Goal: Information Seeking & Learning: Learn about a topic

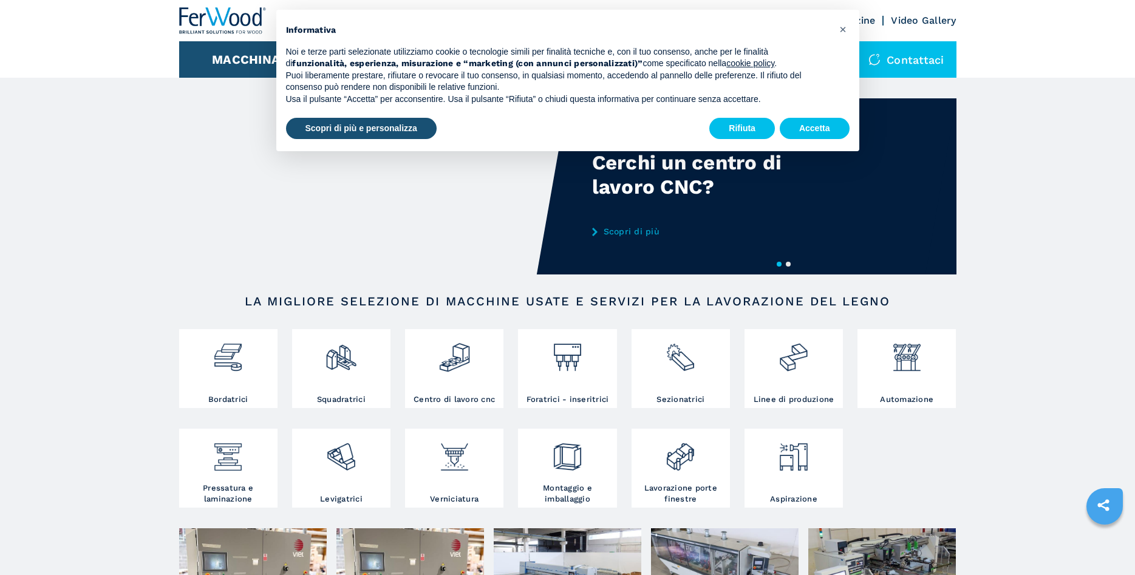
scroll to position [310, 0]
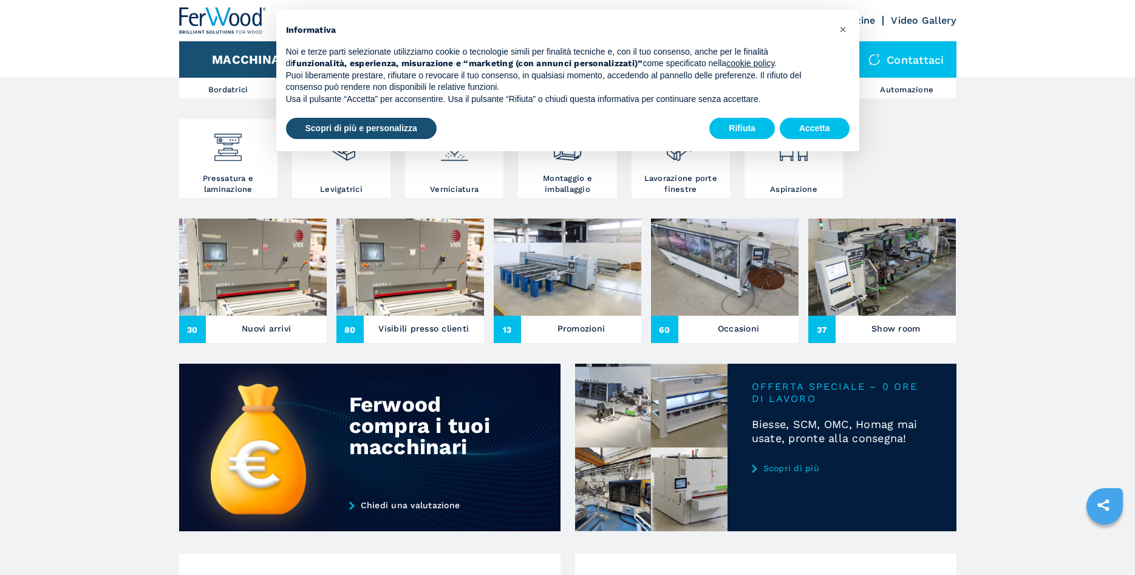
click at [251, 332] on h3 "Nuovi arrivi" at bounding box center [266, 328] width 49 height 17
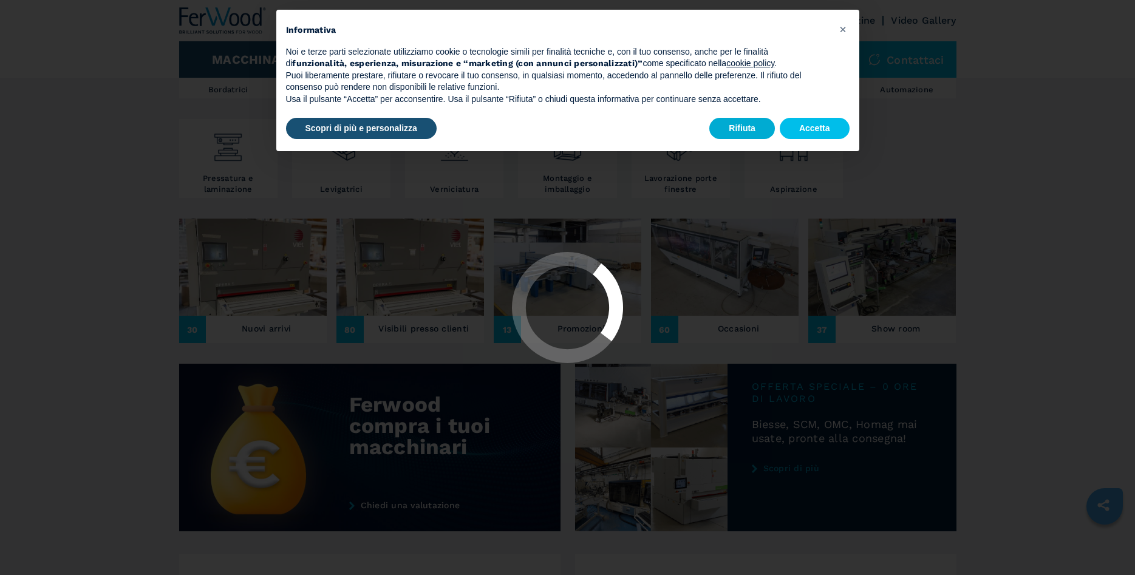
scroll to position [0, 0]
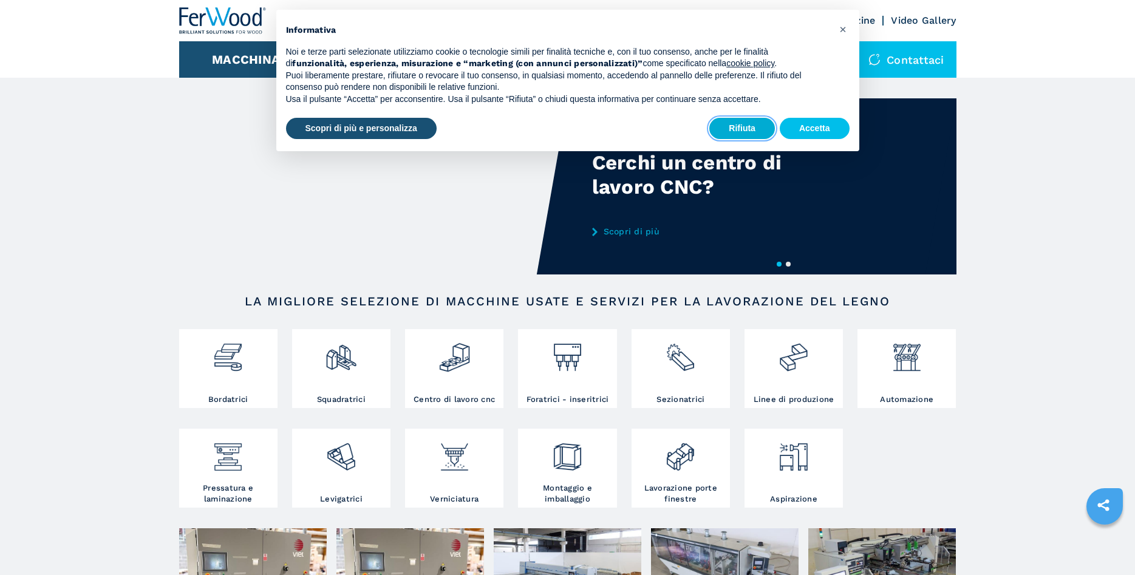
click at [751, 128] on button "Rifiuta" at bounding box center [742, 129] width 66 height 22
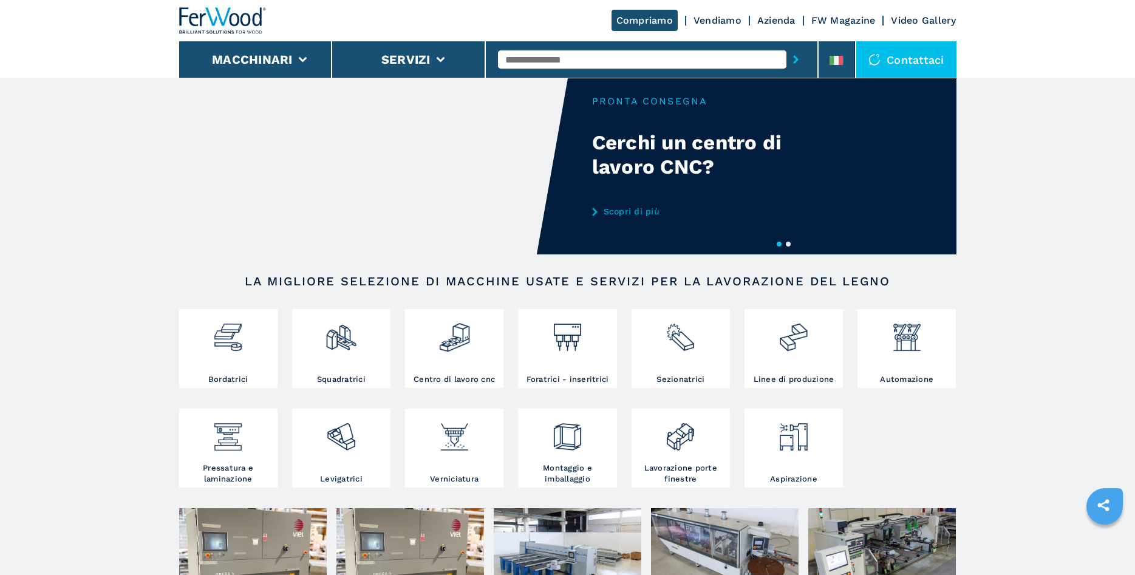
scroll to position [186, 0]
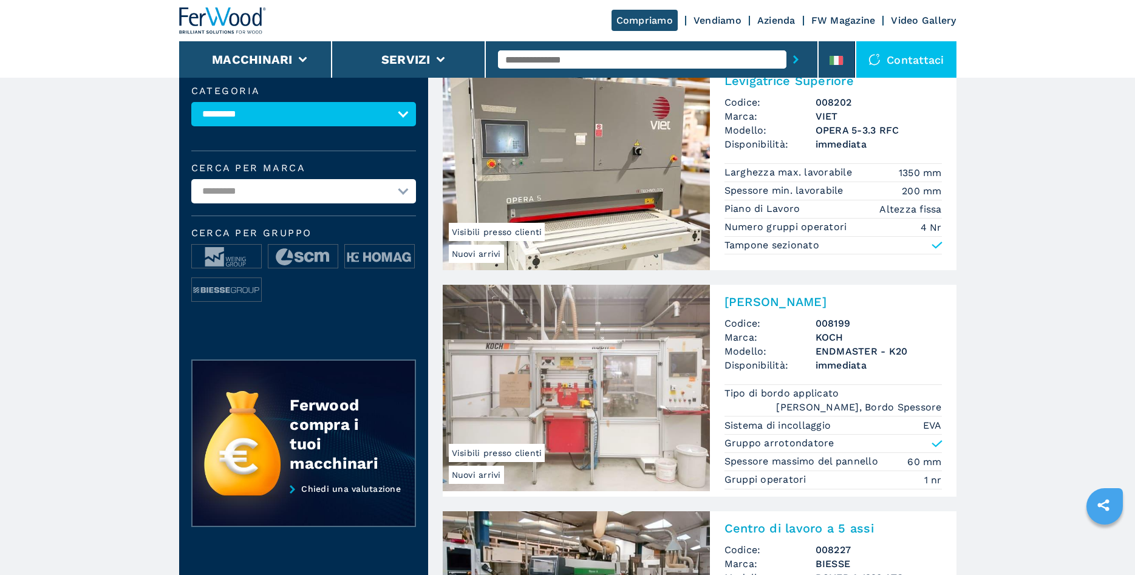
scroll to position [62, 0]
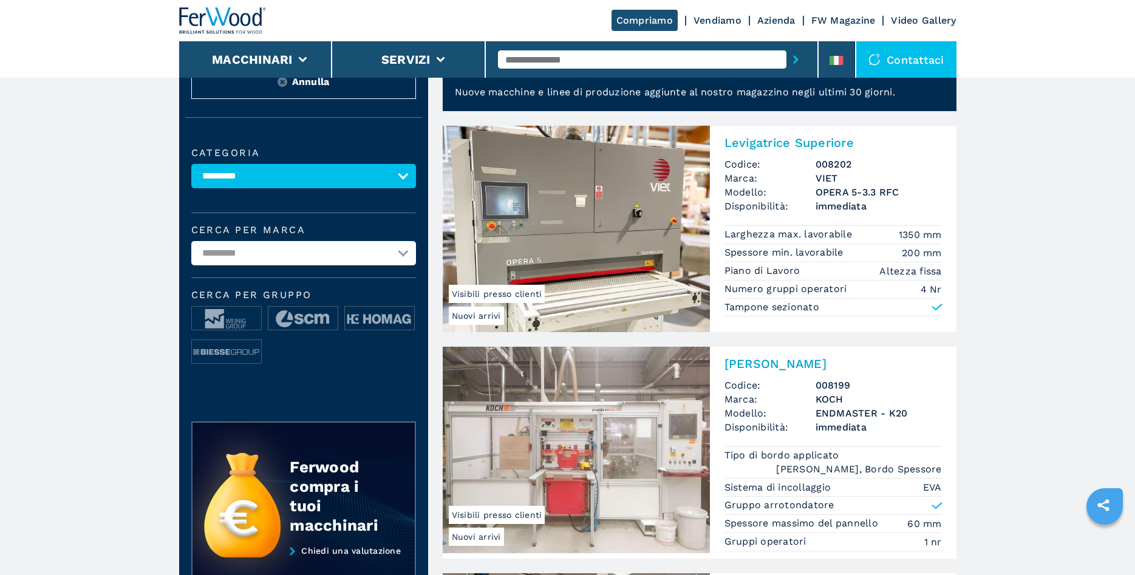
click at [580, 228] on img at bounding box center [576, 229] width 267 height 206
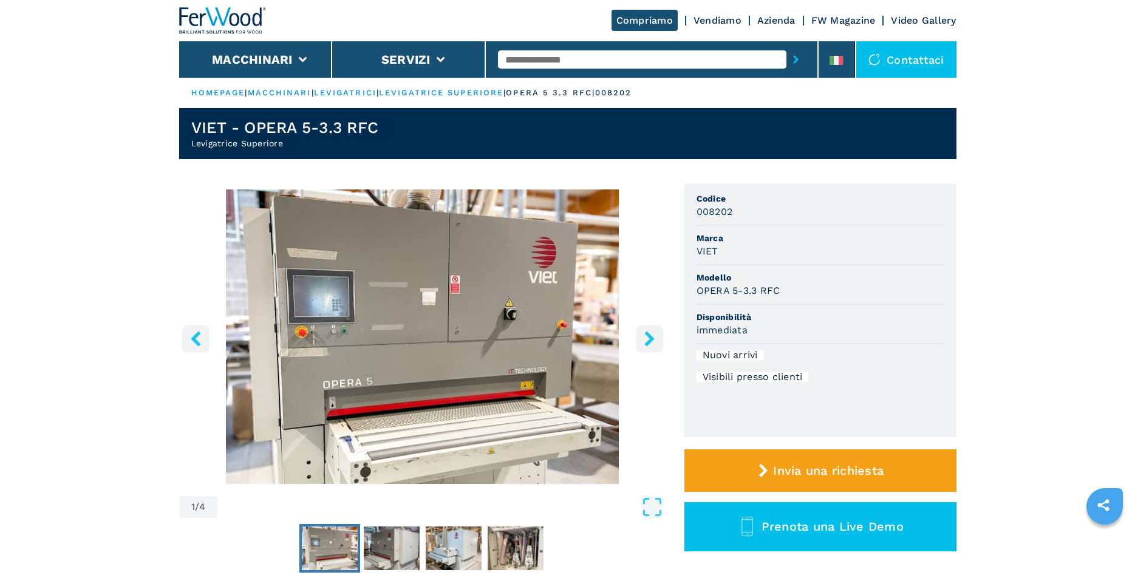
click at [643, 341] on icon "right-button" at bounding box center [649, 338] width 15 height 15
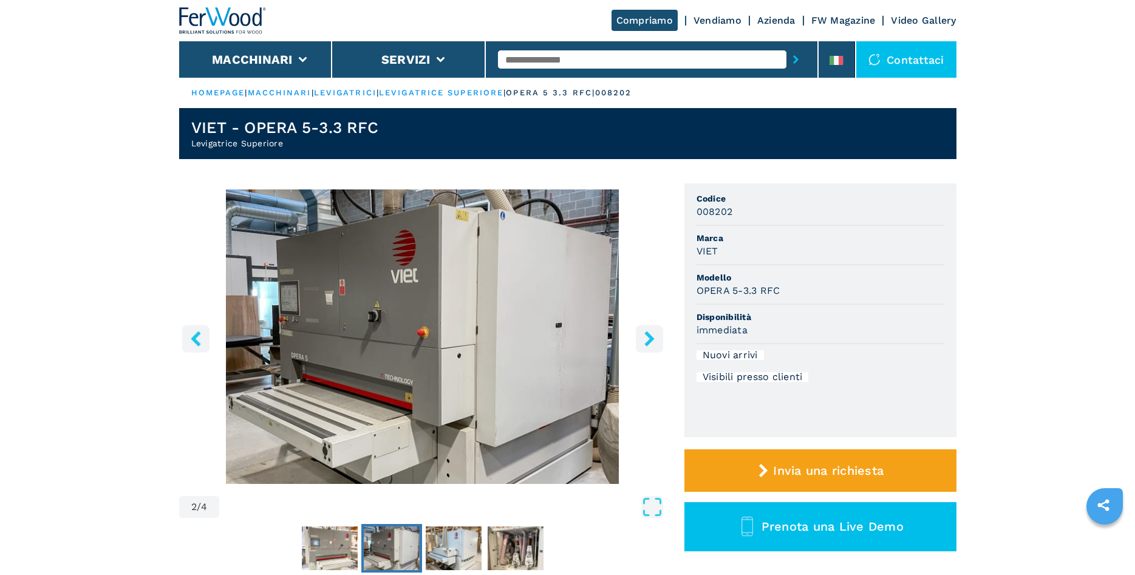
click at [643, 340] on icon "right-button" at bounding box center [649, 338] width 15 height 15
click at [652, 336] on icon "right-button" at bounding box center [649, 338] width 10 height 15
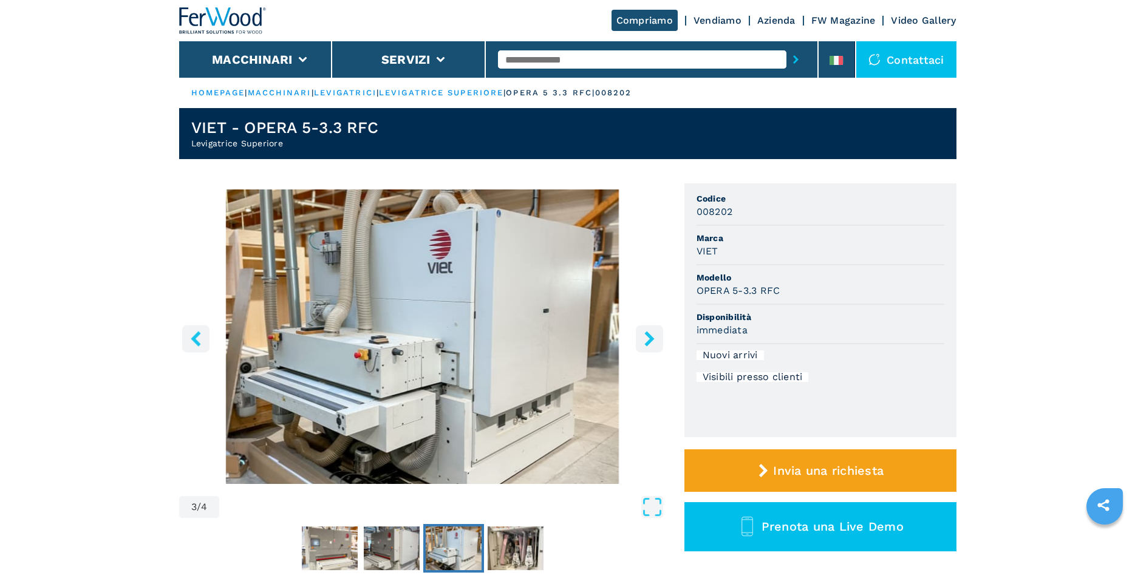
click at [652, 336] on icon "right-button" at bounding box center [649, 338] width 15 height 15
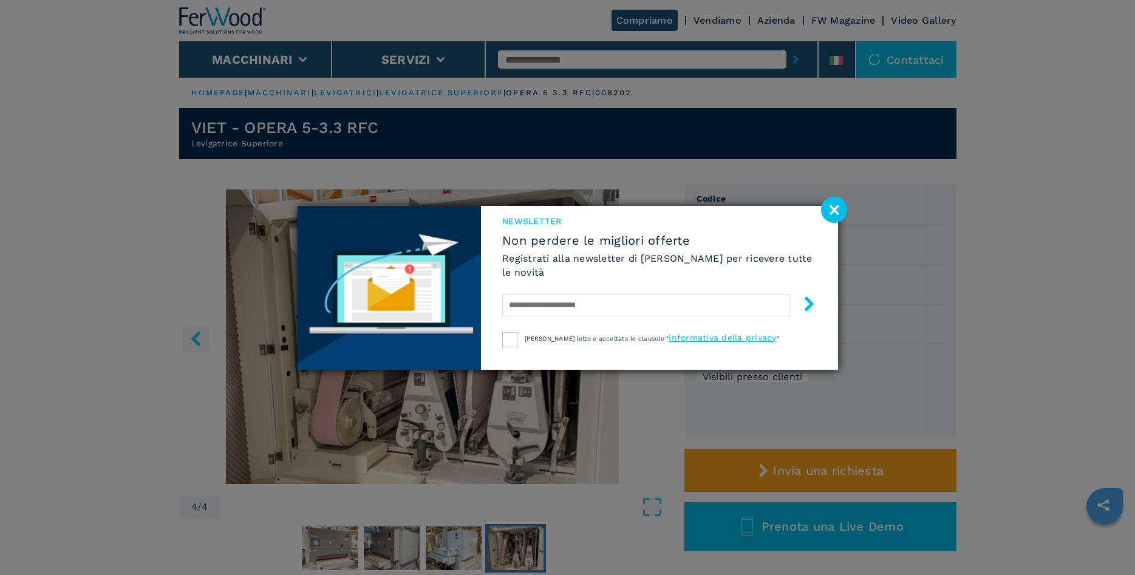
click at [842, 211] on image at bounding box center [834, 210] width 26 height 26
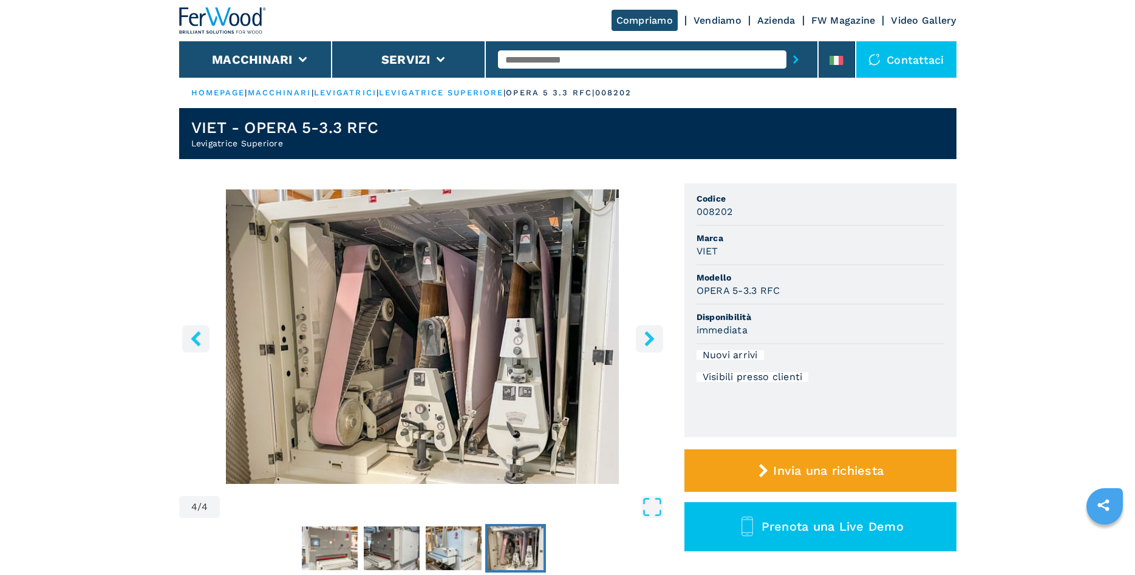
click at [651, 343] on icon "right-button" at bounding box center [649, 338] width 15 height 15
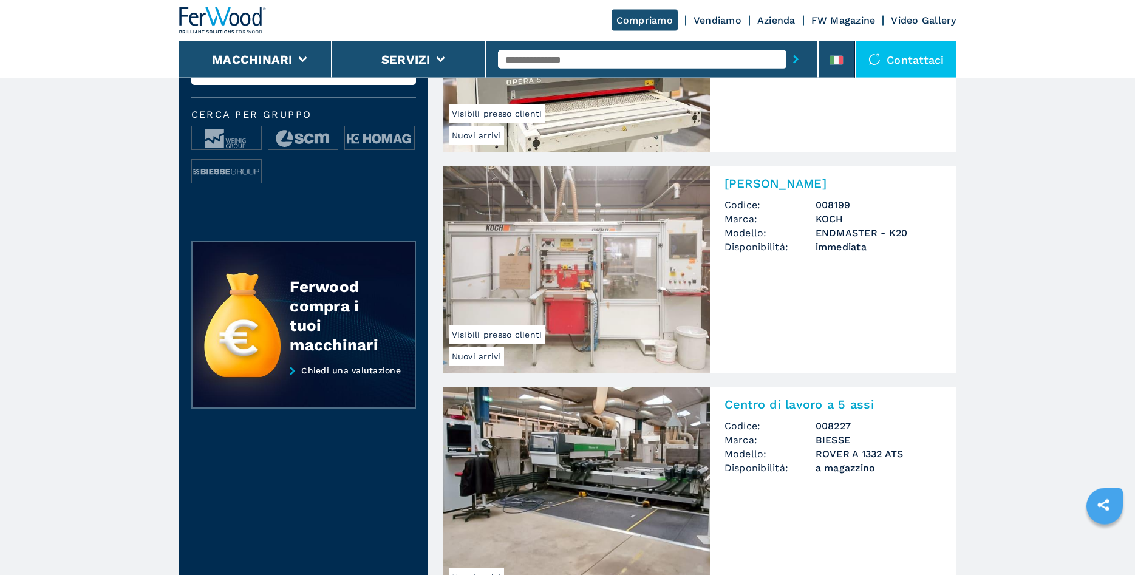
scroll to position [248, 0]
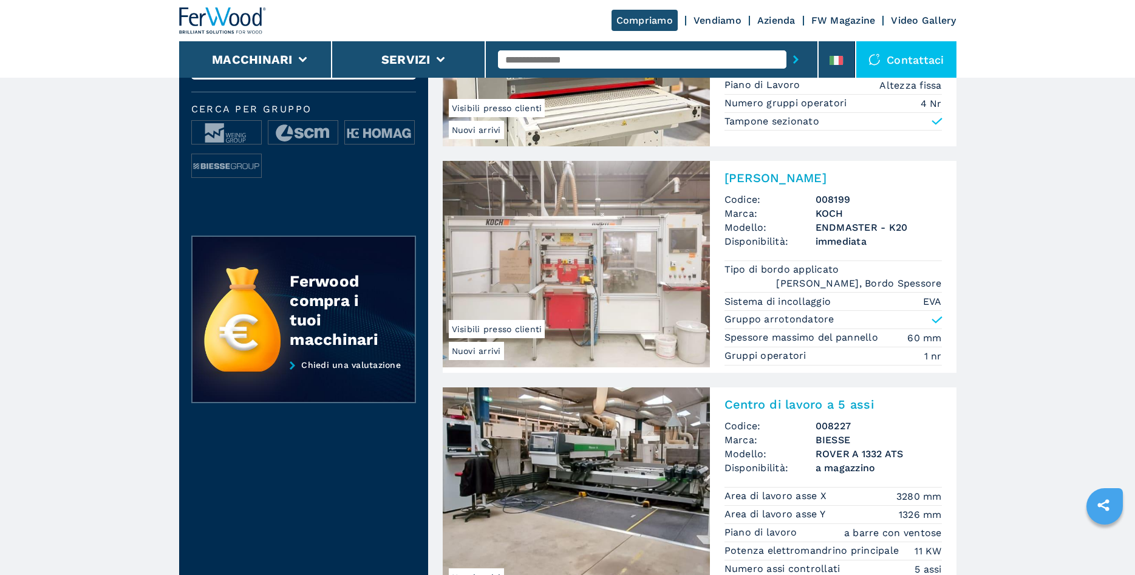
click at [606, 301] on img at bounding box center [576, 264] width 267 height 206
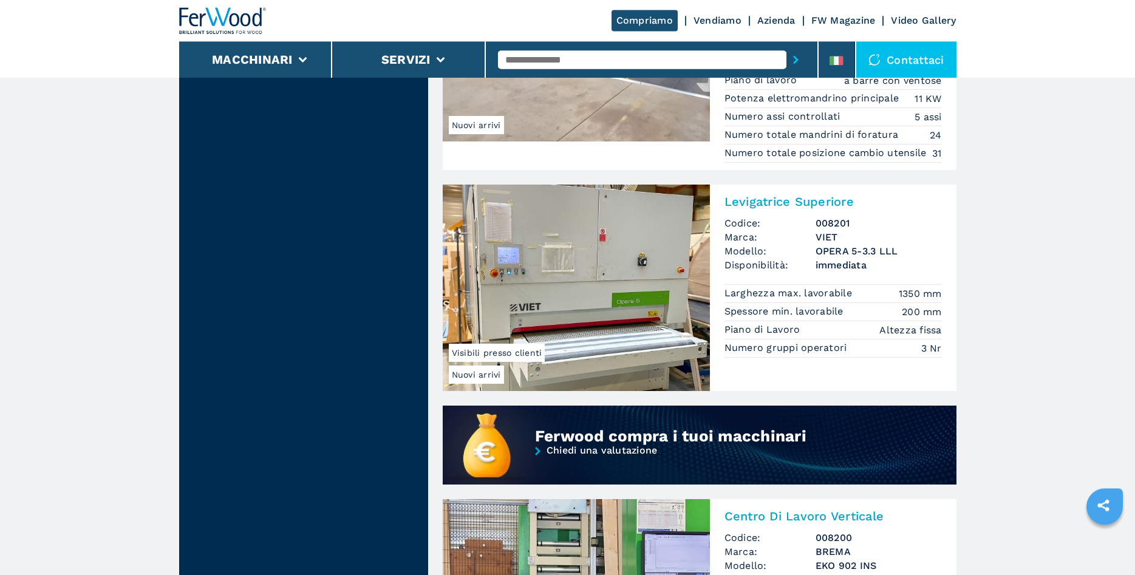
scroll to position [681, 0]
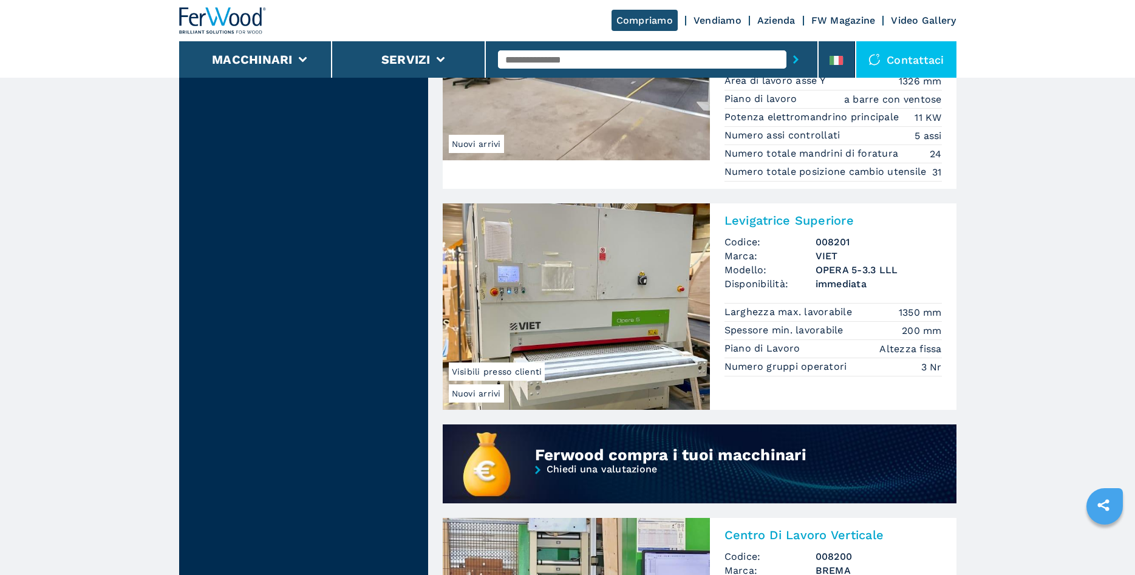
click at [588, 316] on img at bounding box center [576, 306] width 267 height 206
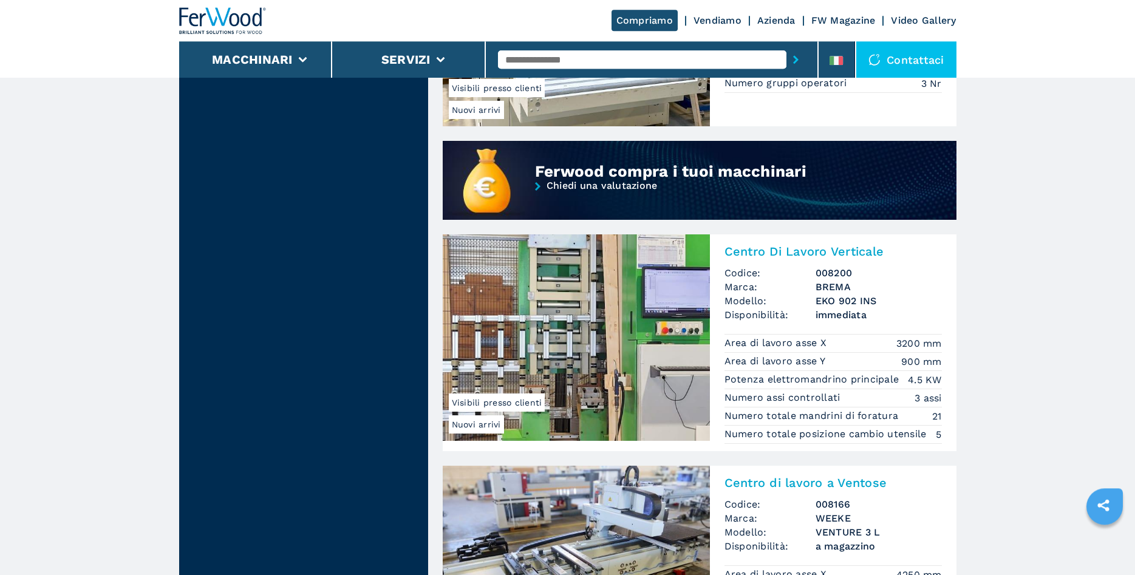
scroll to position [991, 0]
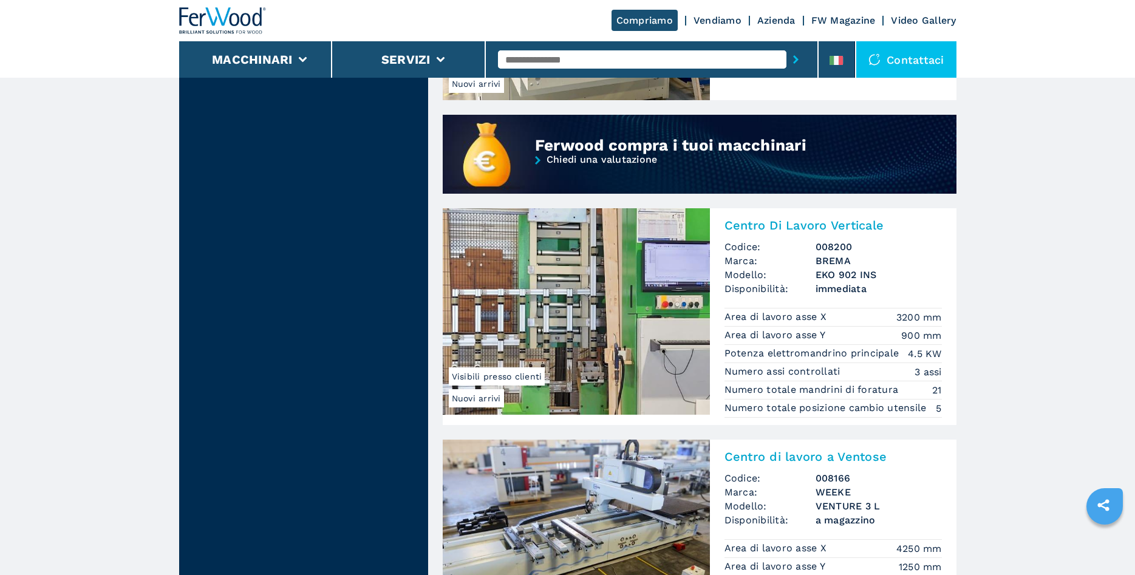
click at [599, 338] on img at bounding box center [576, 311] width 267 height 206
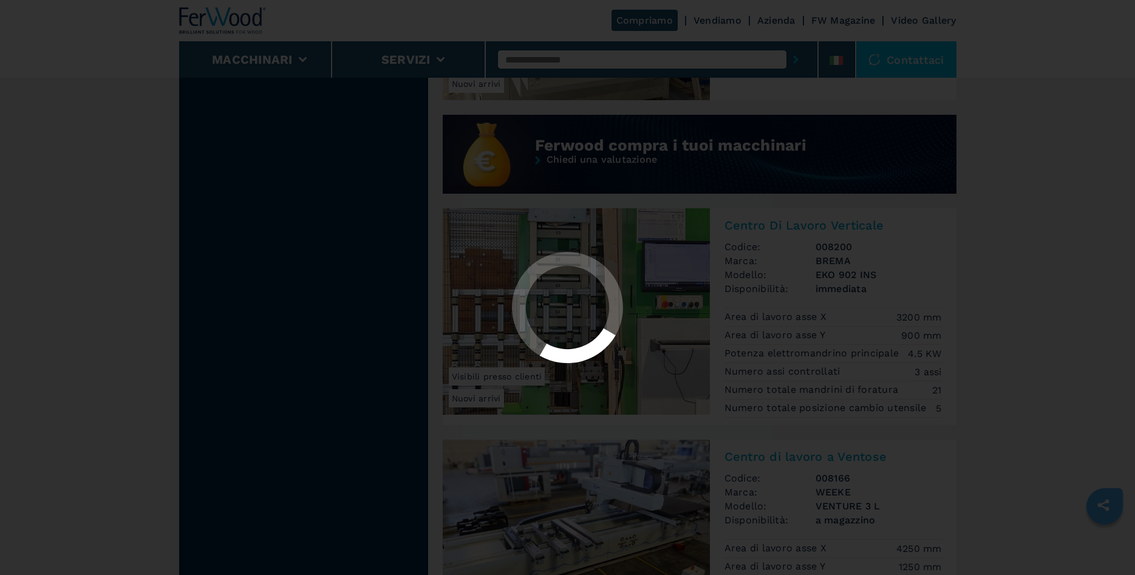
scroll to position [0, 0]
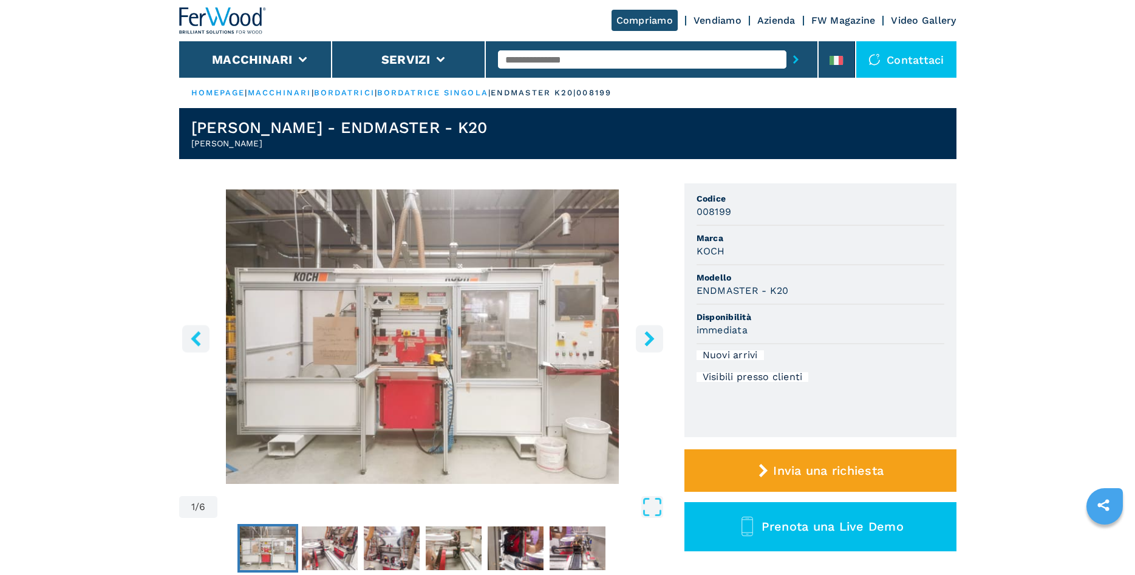
click at [652, 343] on icon "right-button" at bounding box center [649, 338] width 15 height 15
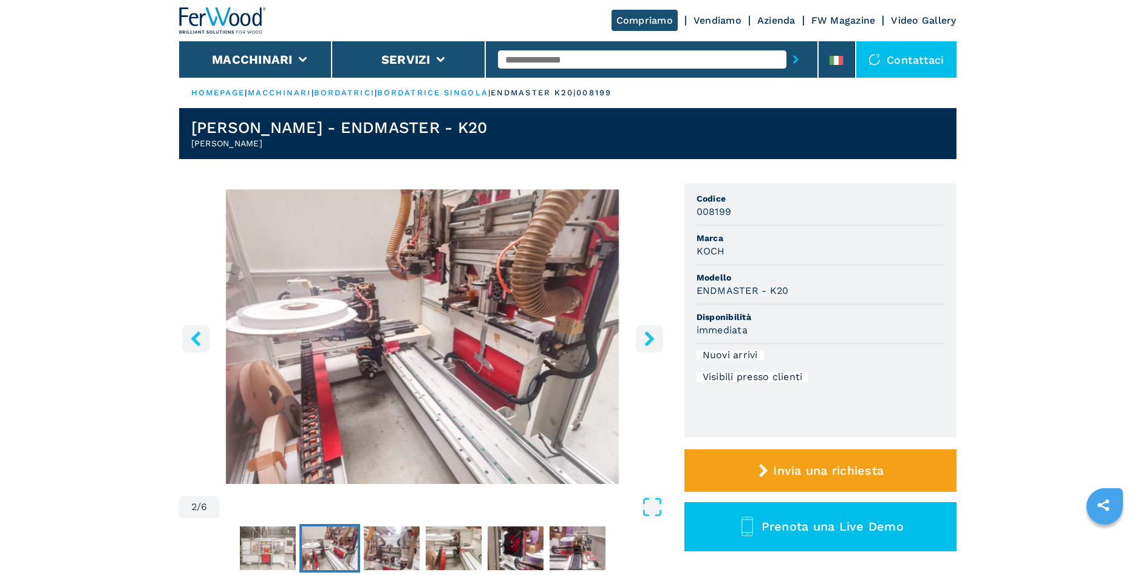
click at [651, 341] on icon "right-button" at bounding box center [649, 338] width 10 height 15
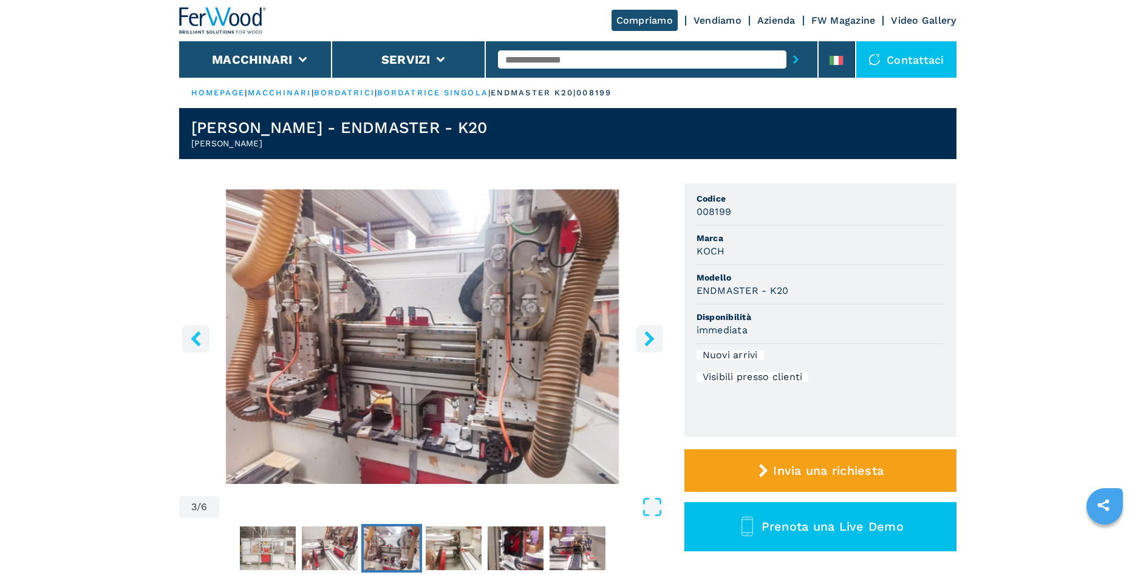
click at [651, 341] on icon "right-button" at bounding box center [649, 338] width 10 height 15
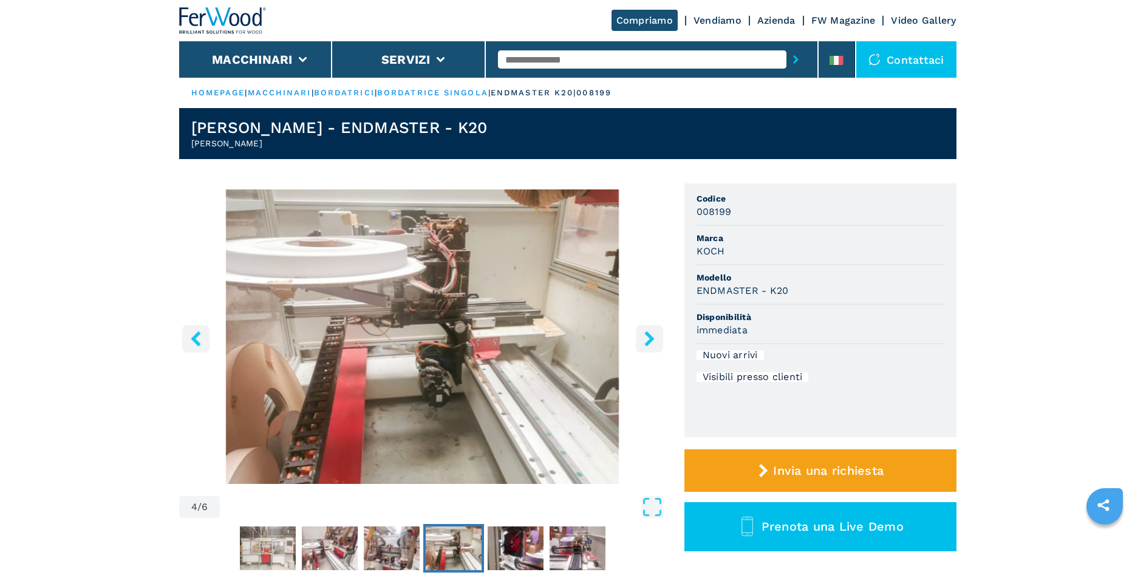
click at [651, 341] on icon "right-button" at bounding box center [649, 338] width 10 height 15
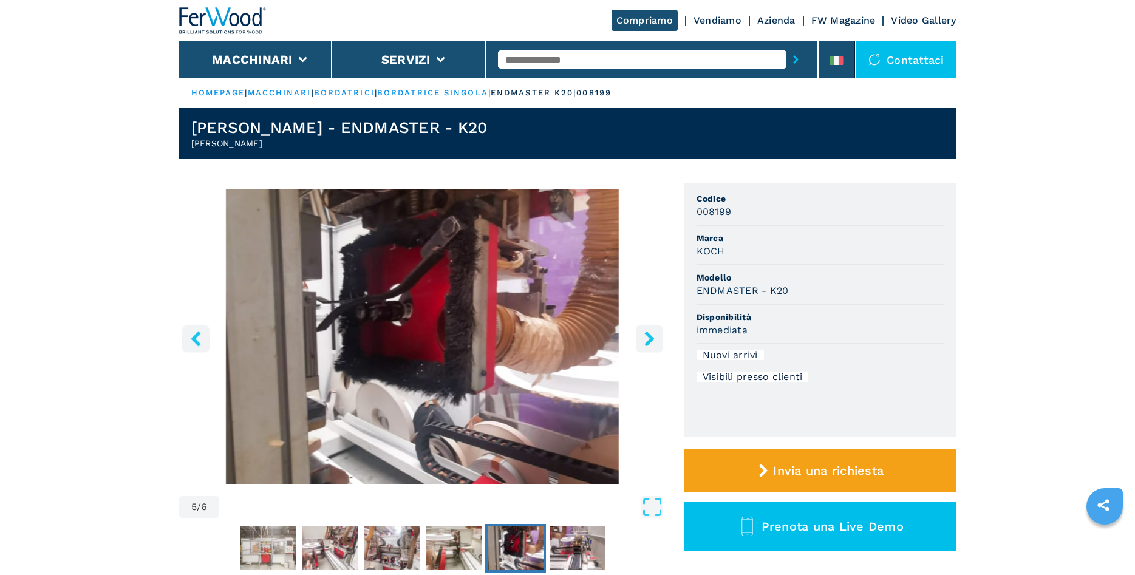
click at [651, 341] on icon "right-button" at bounding box center [649, 338] width 10 height 15
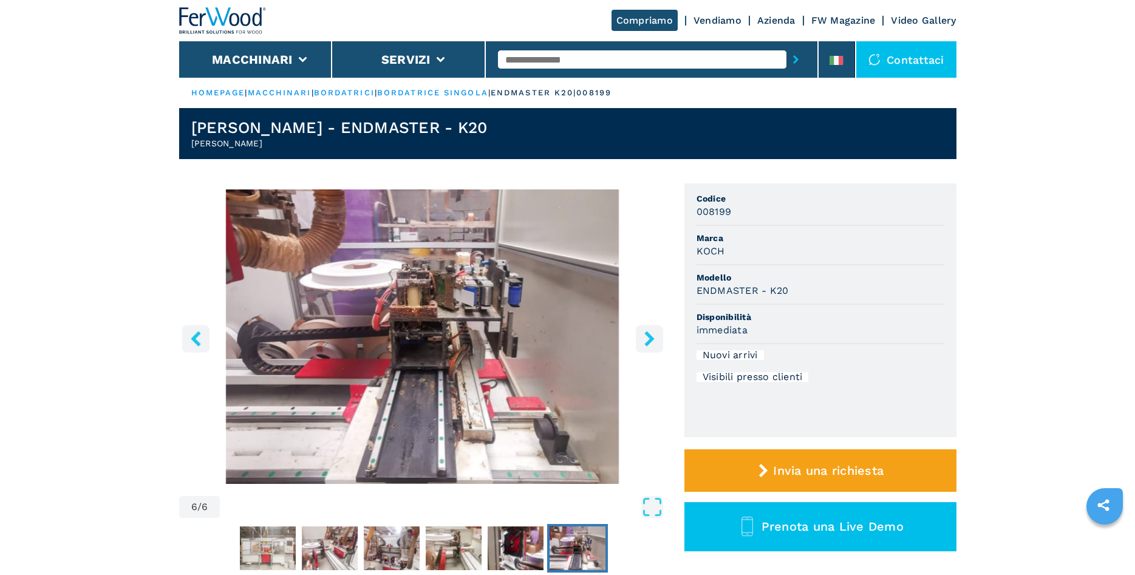
click at [651, 341] on icon "right-button" at bounding box center [649, 338] width 10 height 15
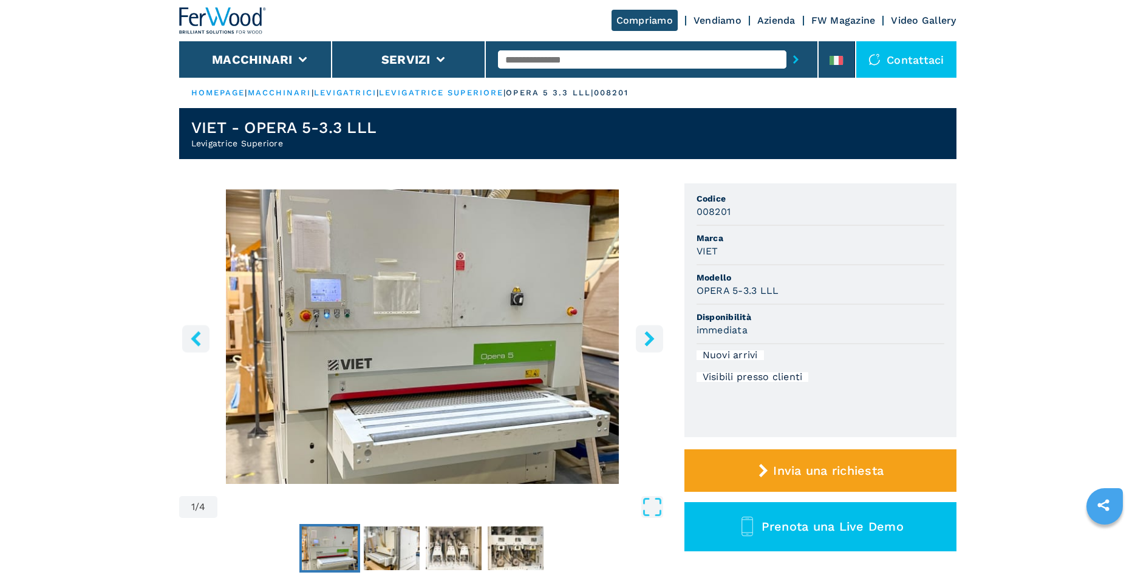
click at [651, 338] on icon "right-button" at bounding box center [649, 338] width 10 height 15
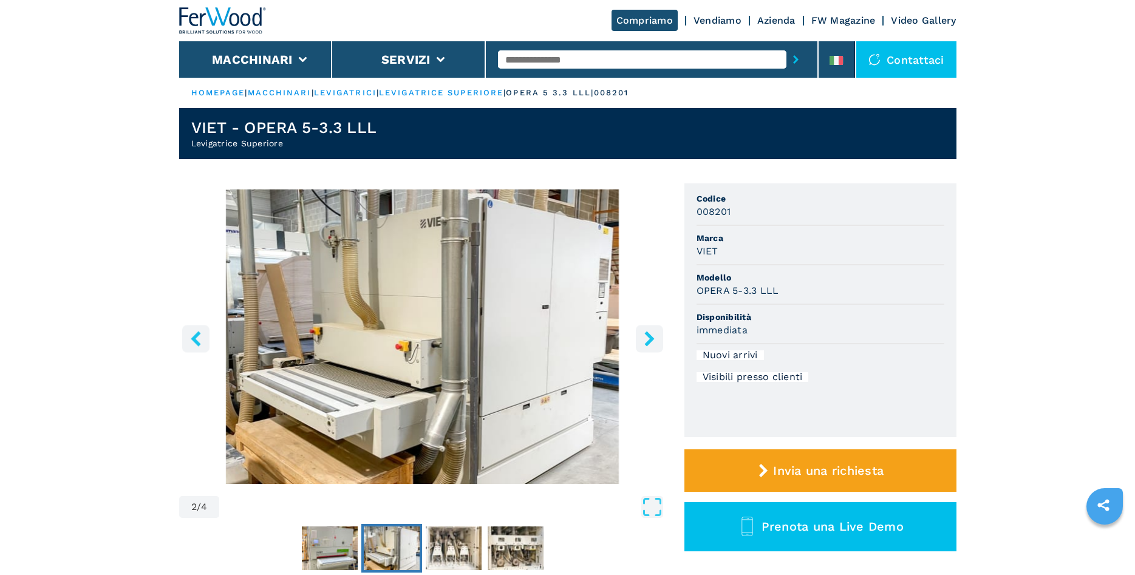
click at [651, 338] on icon "right-button" at bounding box center [649, 338] width 10 height 15
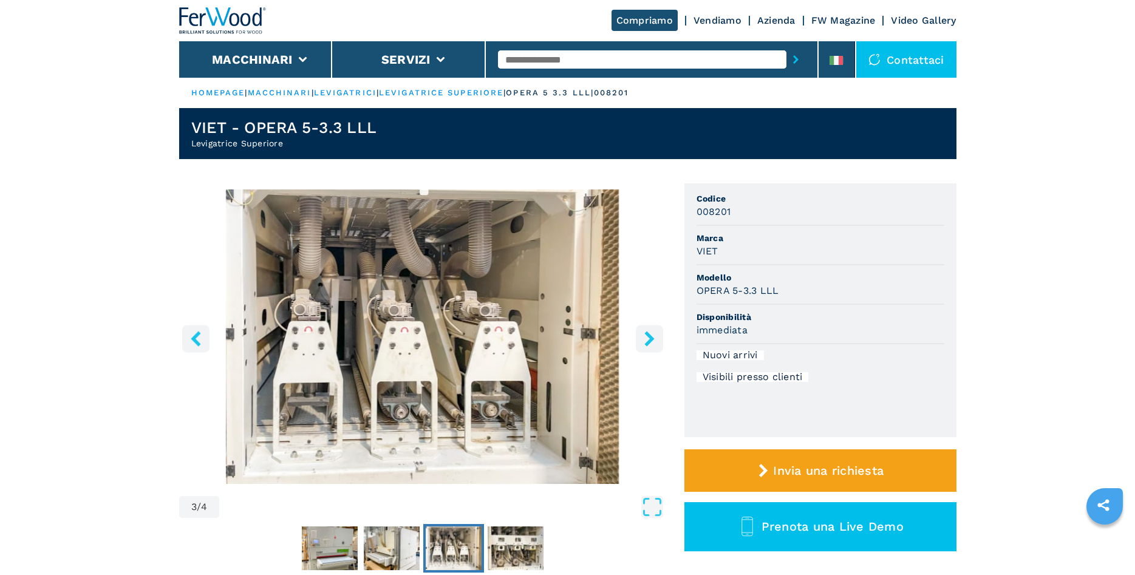
click at [651, 338] on icon "right-button" at bounding box center [649, 338] width 10 height 15
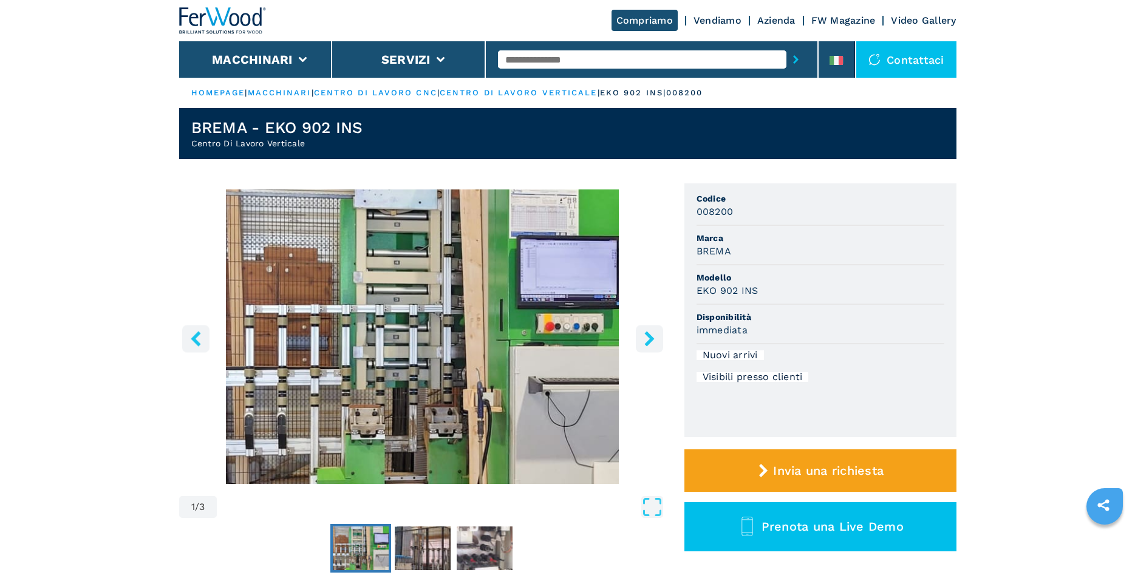
click at [649, 341] on icon "right-button" at bounding box center [649, 338] width 10 height 15
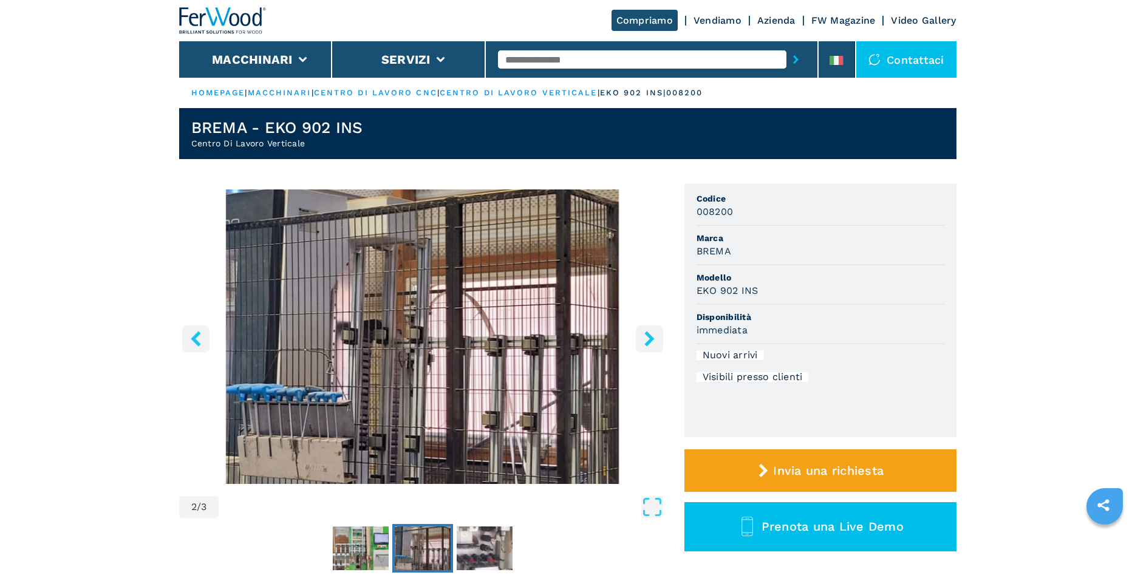
click at [649, 341] on icon "right-button" at bounding box center [649, 338] width 10 height 15
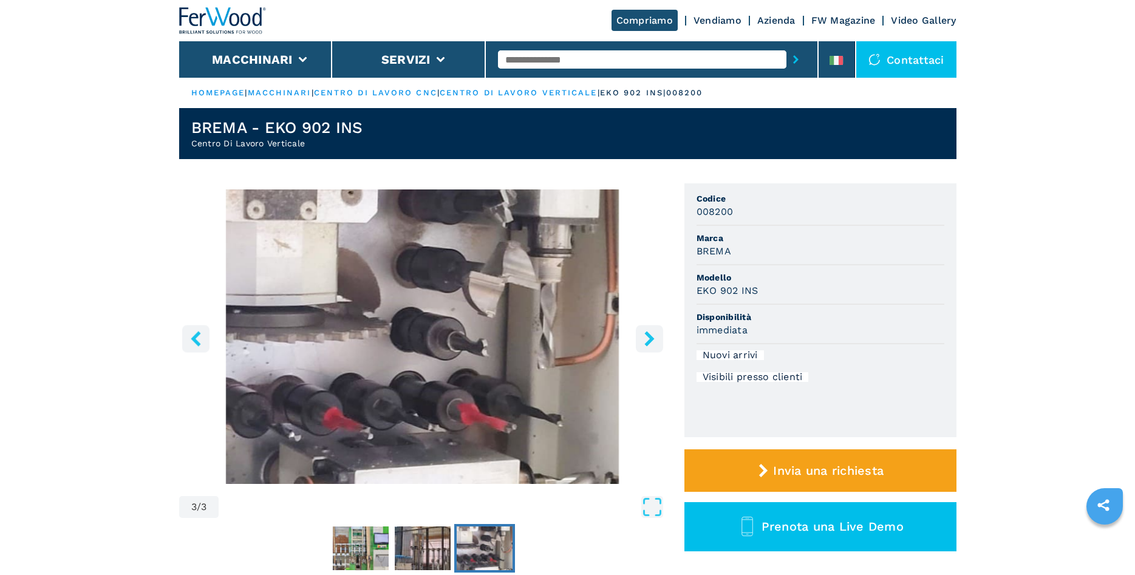
click at [649, 341] on icon "right-button" at bounding box center [649, 338] width 10 height 15
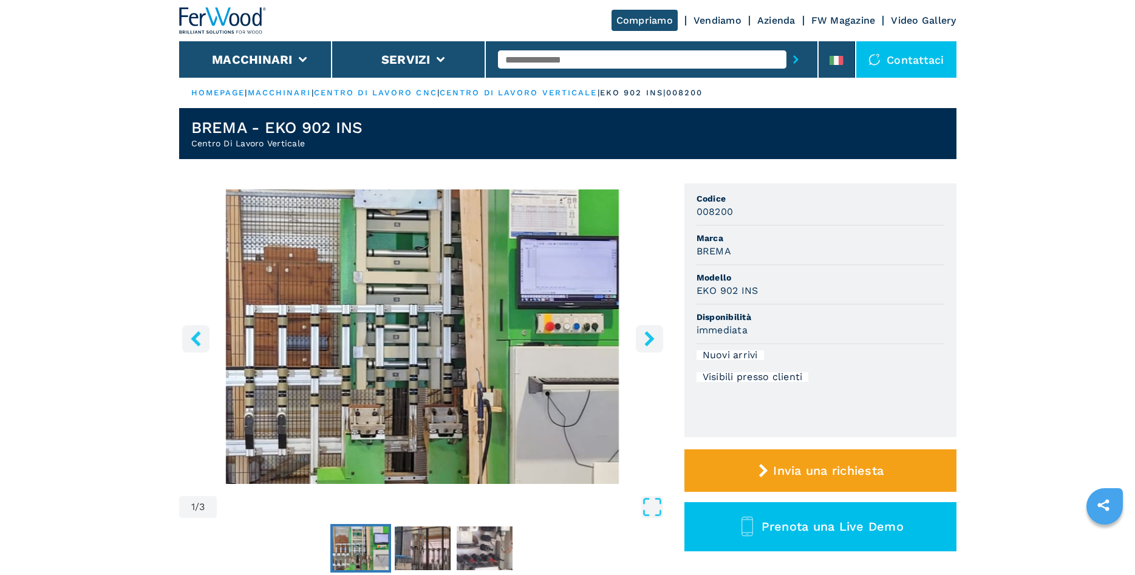
click at [649, 341] on icon "right-button" at bounding box center [649, 338] width 10 height 15
